Goal: Information Seeking & Learning: Check status

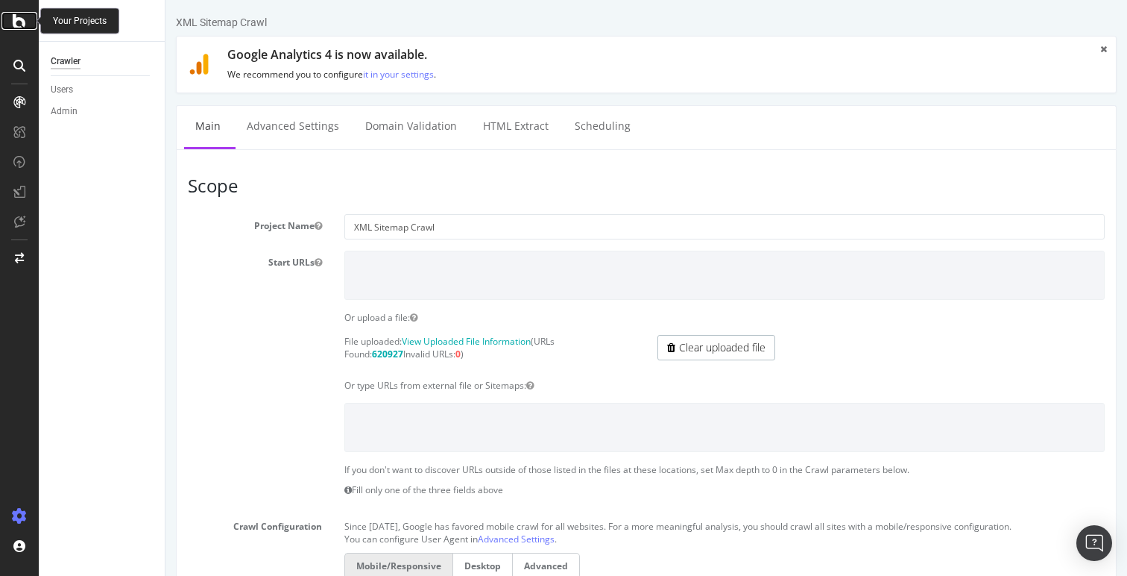
click at [19, 22] on icon at bounding box center [19, 21] width 13 height 18
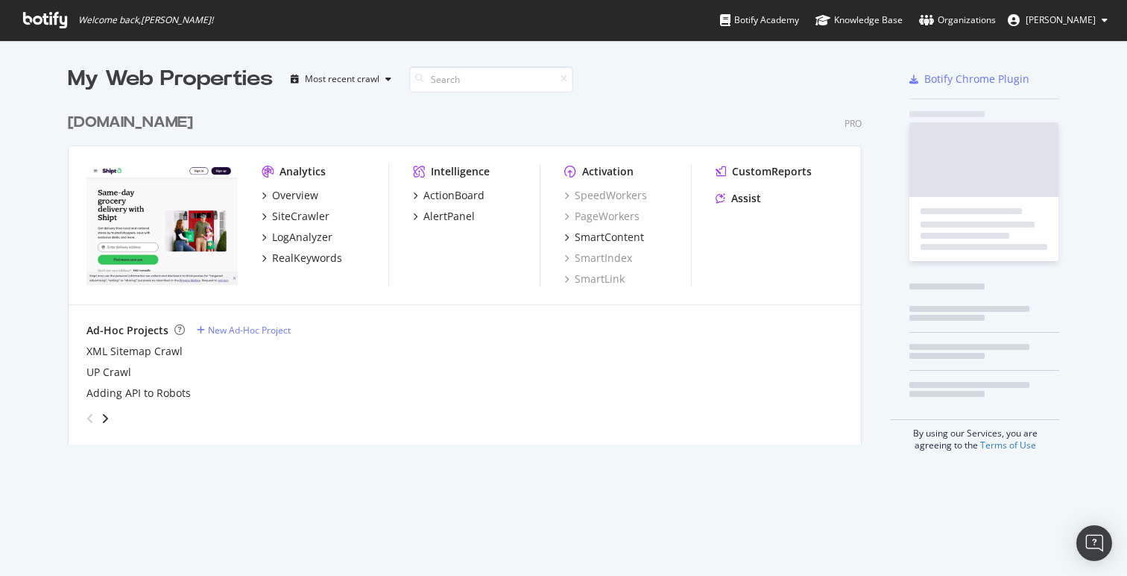
scroll to position [576, 1127]
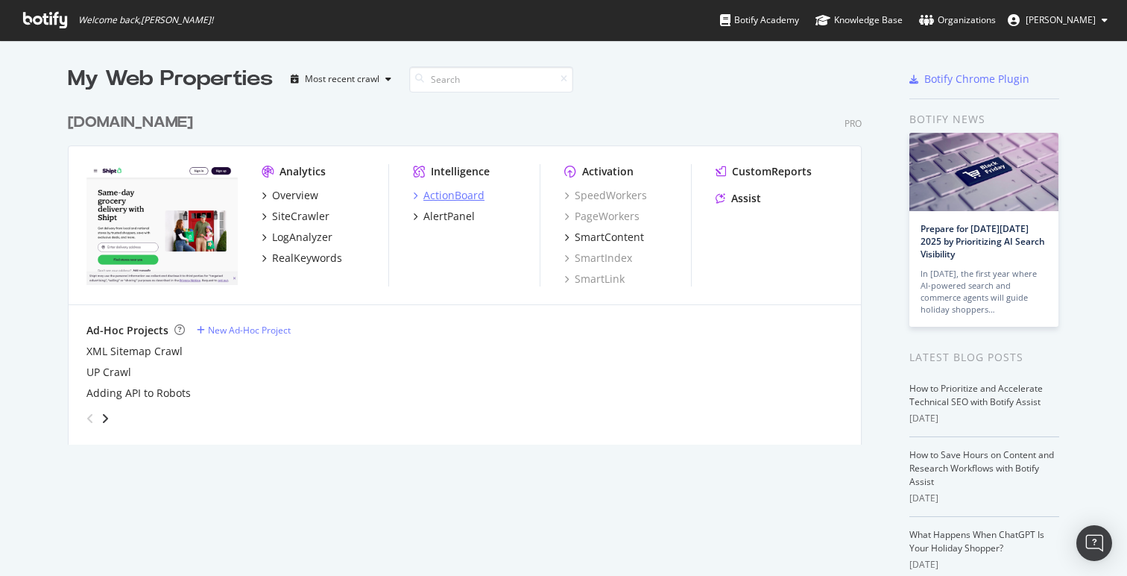
click at [436, 192] on div "ActionBoard" at bounding box center [453, 195] width 61 height 15
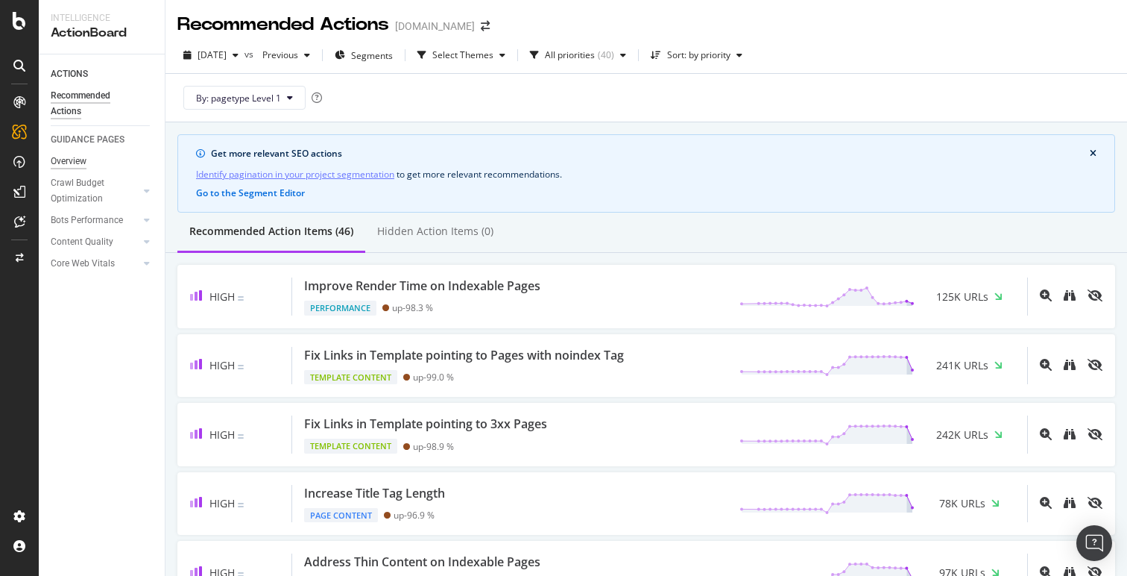
click at [69, 163] on div "Overview" at bounding box center [69, 162] width 36 height 16
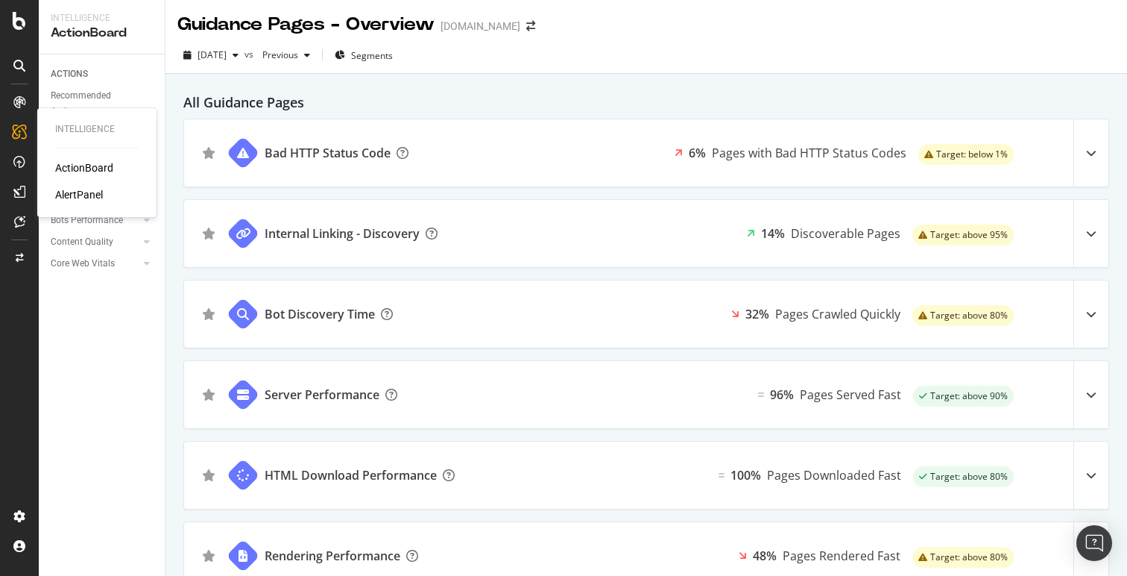
click at [76, 195] on div "AlertPanel" at bounding box center [79, 194] width 48 height 15
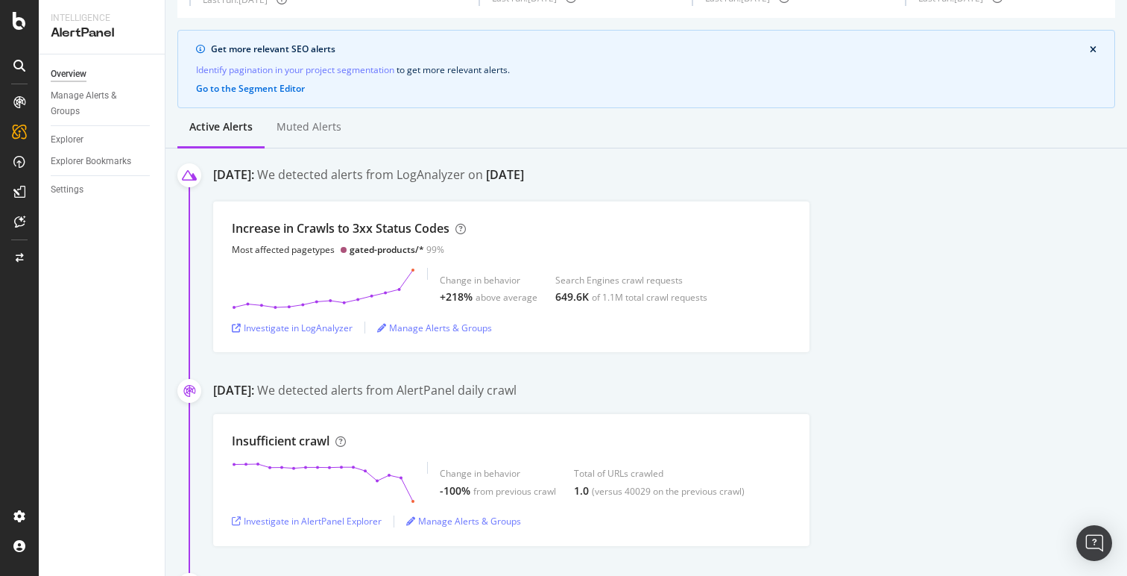
scroll to position [106, 0]
